Goal: Task Accomplishment & Management: Manage account settings

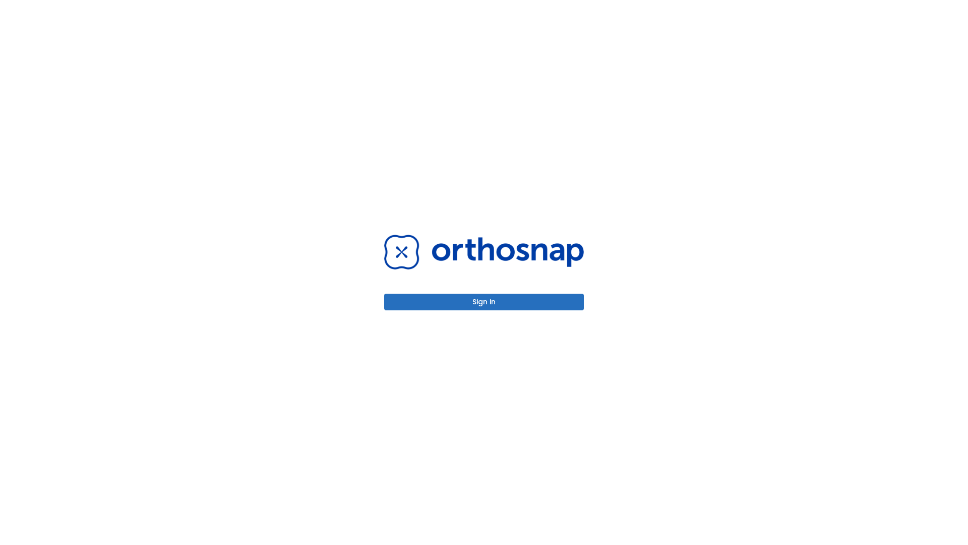
click at [484, 302] on button "Sign in" at bounding box center [484, 302] width 200 height 17
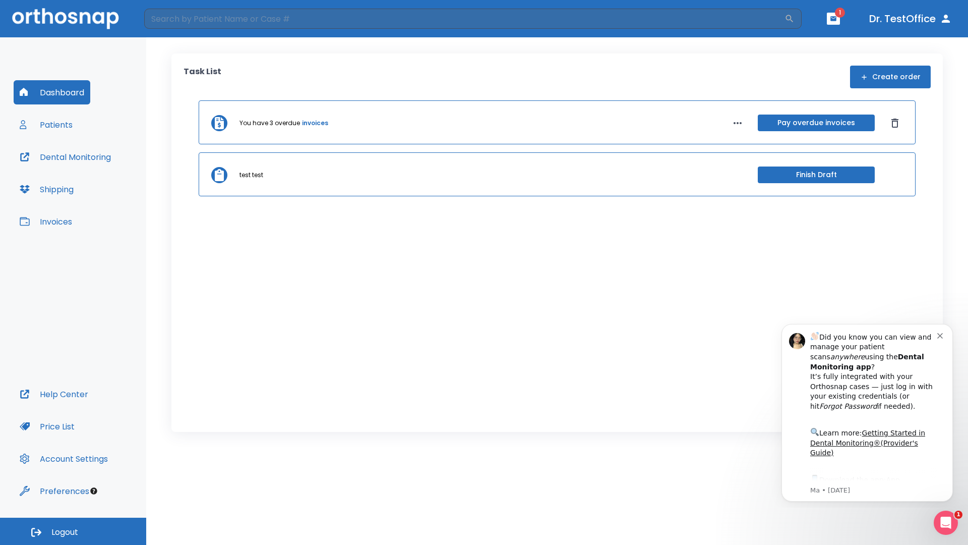
click at [73, 531] on span "Logout" at bounding box center [64, 532] width 27 height 11
